Goal: Transaction & Acquisition: Purchase product/service

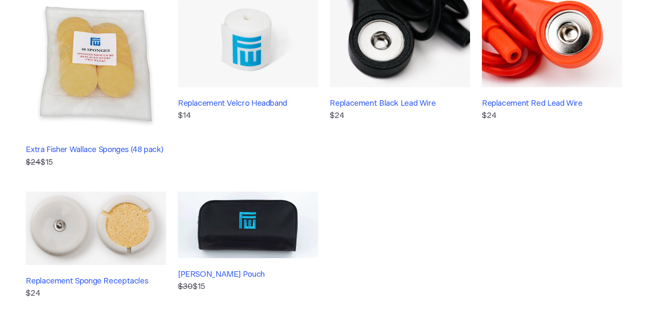
scroll to position [253, 0]
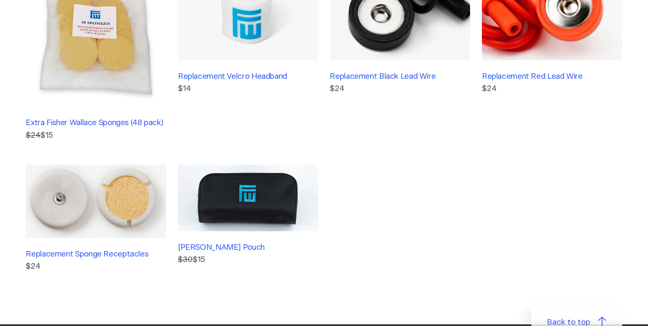
click at [86, 65] on img at bounding box center [96, 37] width 140 height 140
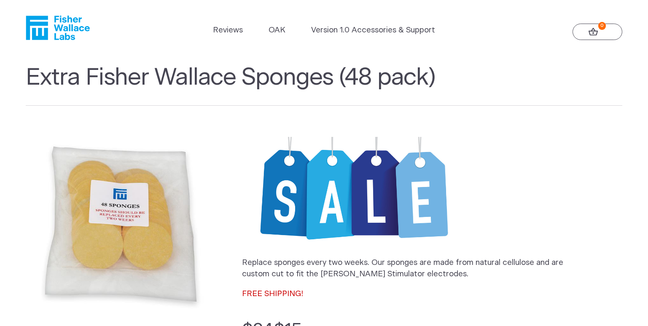
click at [61, 24] on icon "Fisher Wallace" at bounding box center [58, 28] width 64 height 24
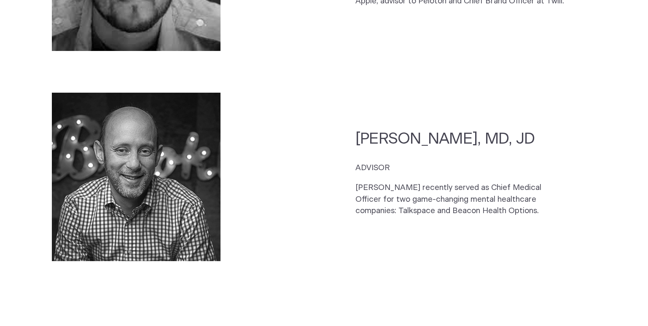
scroll to position [1972, 0]
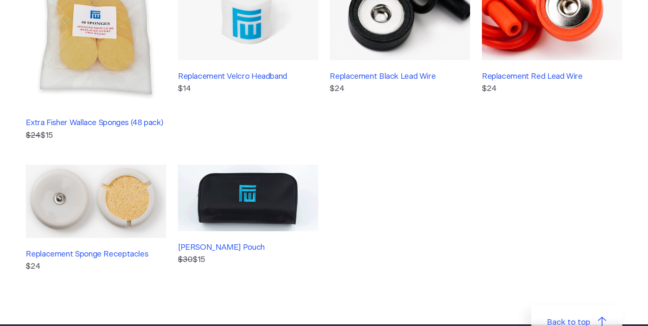
scroll to position [211, 0]
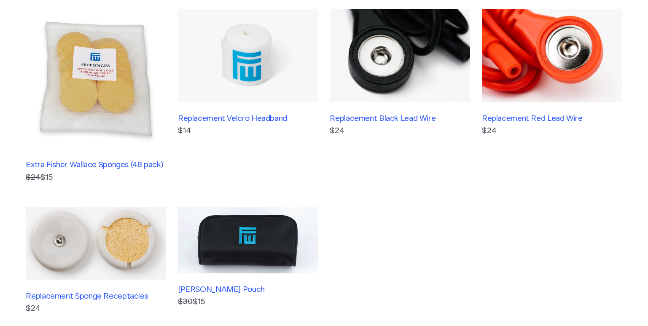
click at [105, 85] on img at bounding box center [96, 79] width 140 height 140
